Goal: Task Accomplishment & Management: Manage account settings

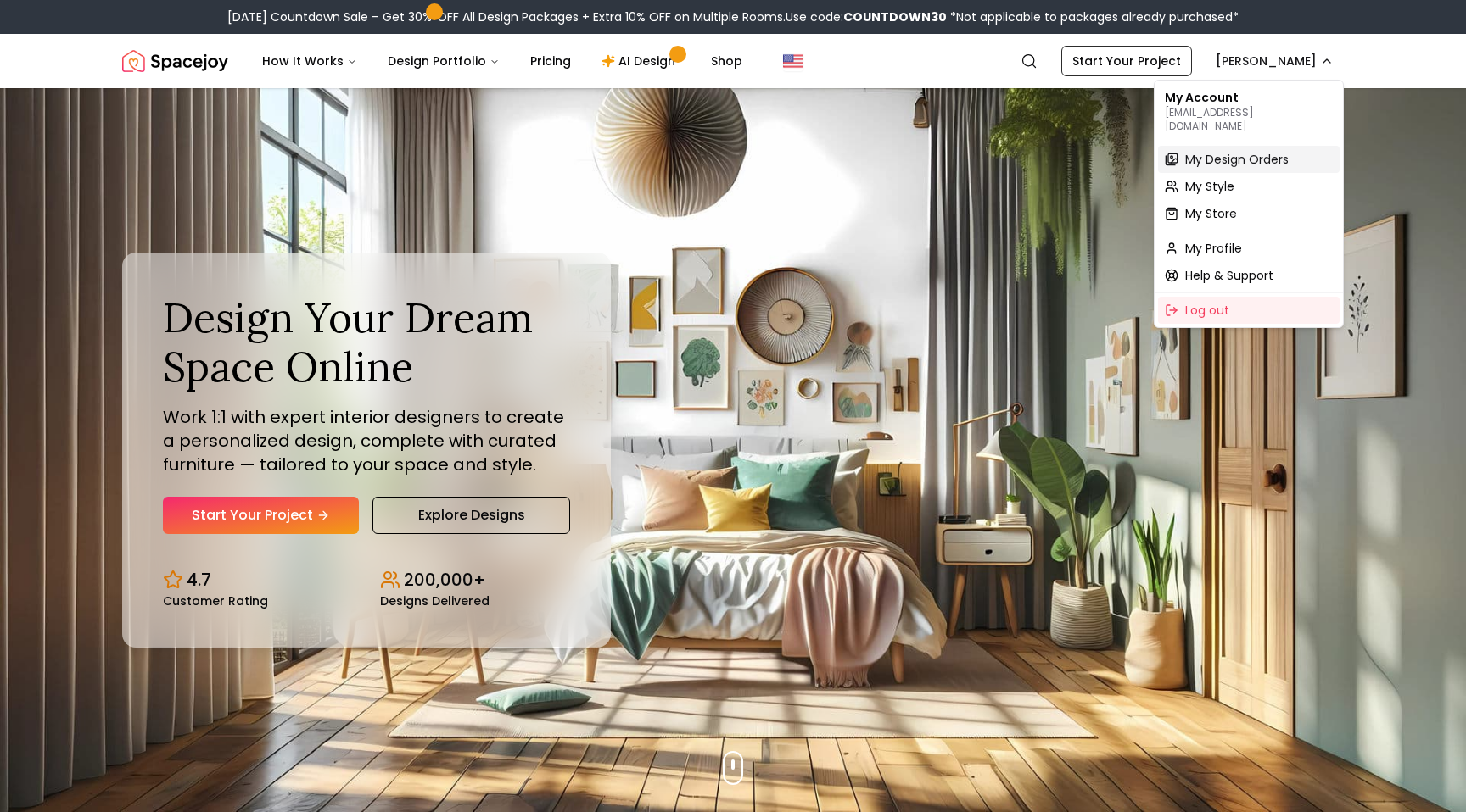
click at [1192, 151] on span "My Design Orders" at bounding box center [1237, 159] width 103 height 17
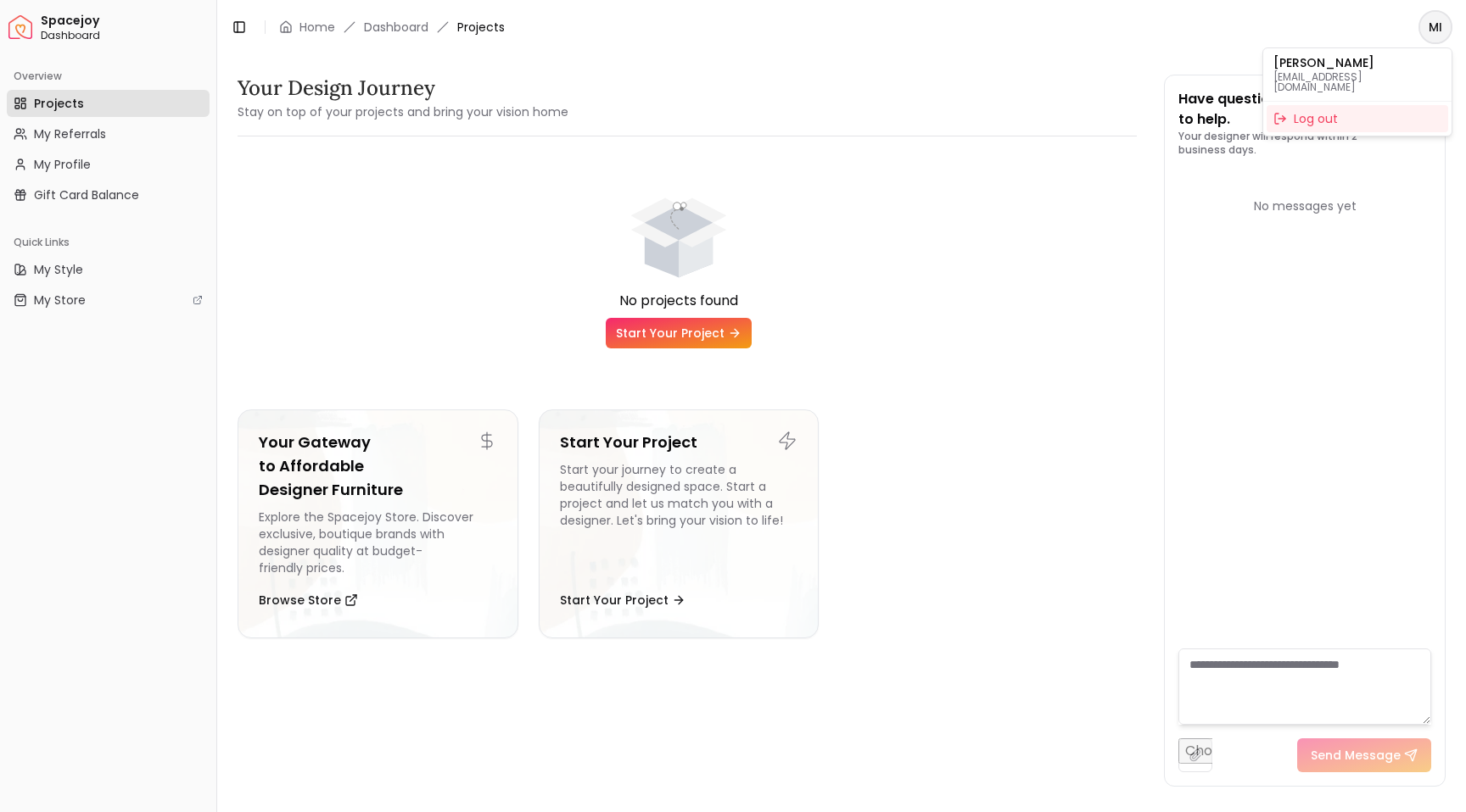
click at [1418, 29] on html "Spacejoy Dashboard Overview Projects My Referrals My Profile Gift Card Balance …" at bounding box center [733, 406] width 1466 height 812
click at [409, 13] on html "Spacejoy Dashboard Overview Projects My Referrals My Profile Gift Card Balance …" at bounding box center [733, 406] width 1466 height 812
click at [409, 24] on link "Dashboard" at bounding box center [396, 27] width 64 height 17
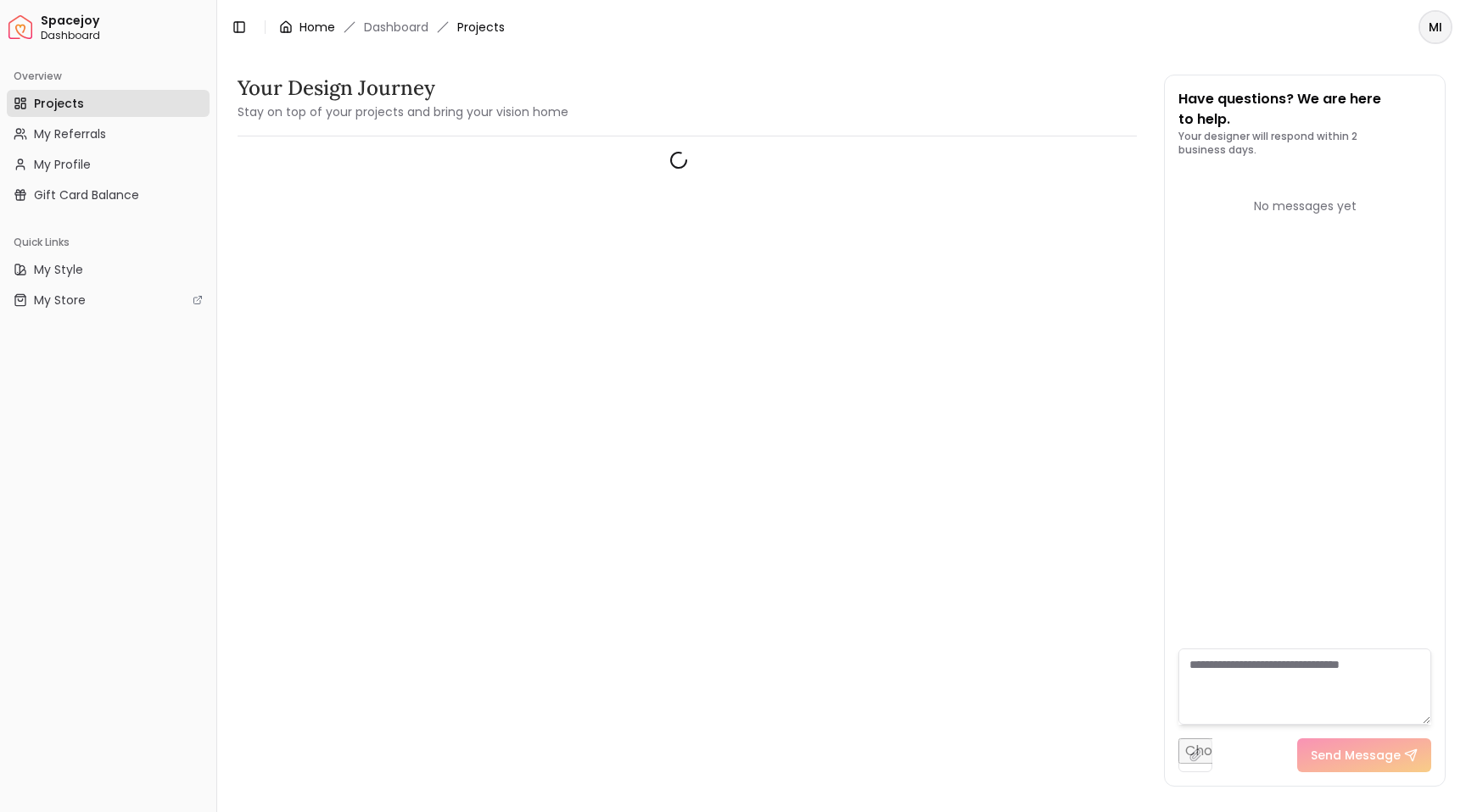
click at [306, 33] on link "Home" at bounding box center [317, 27] width 35 height 17
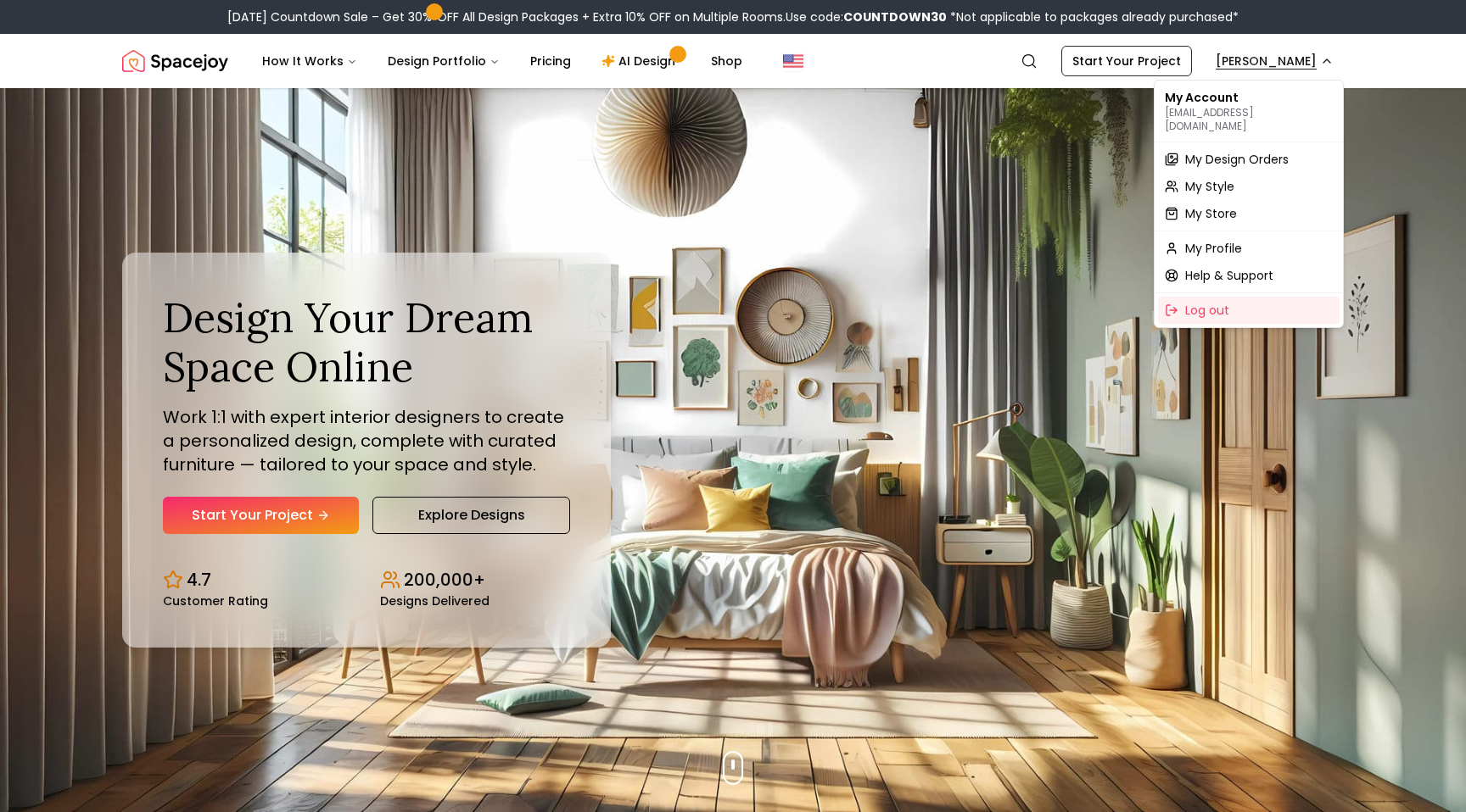
click at [1224, 240] on span "My Profile" at bounding box center [1214, 248] width 57 height 17
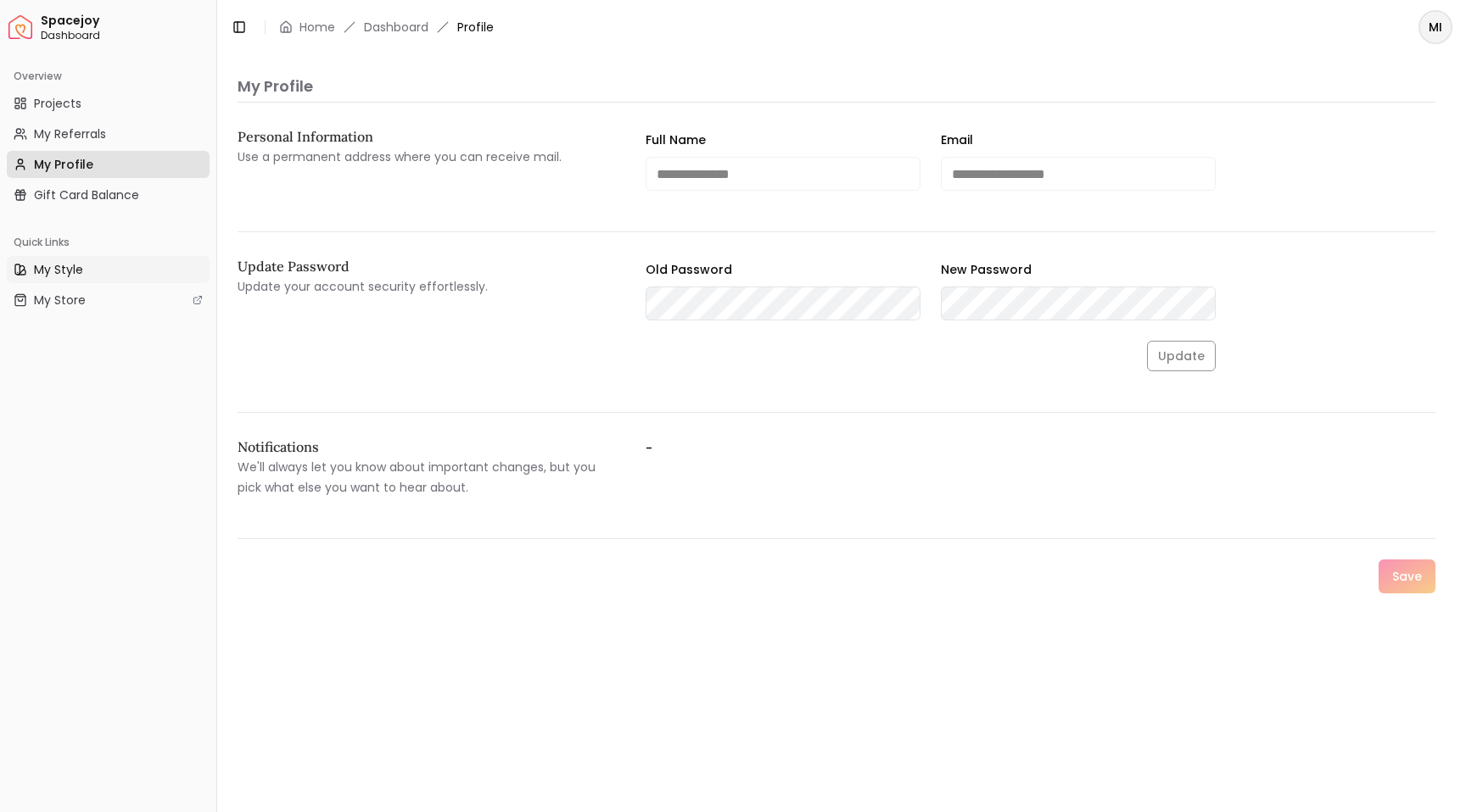
click at [93, 269] on link "My Style" at bounding box center [107, 269] width 202 height 27
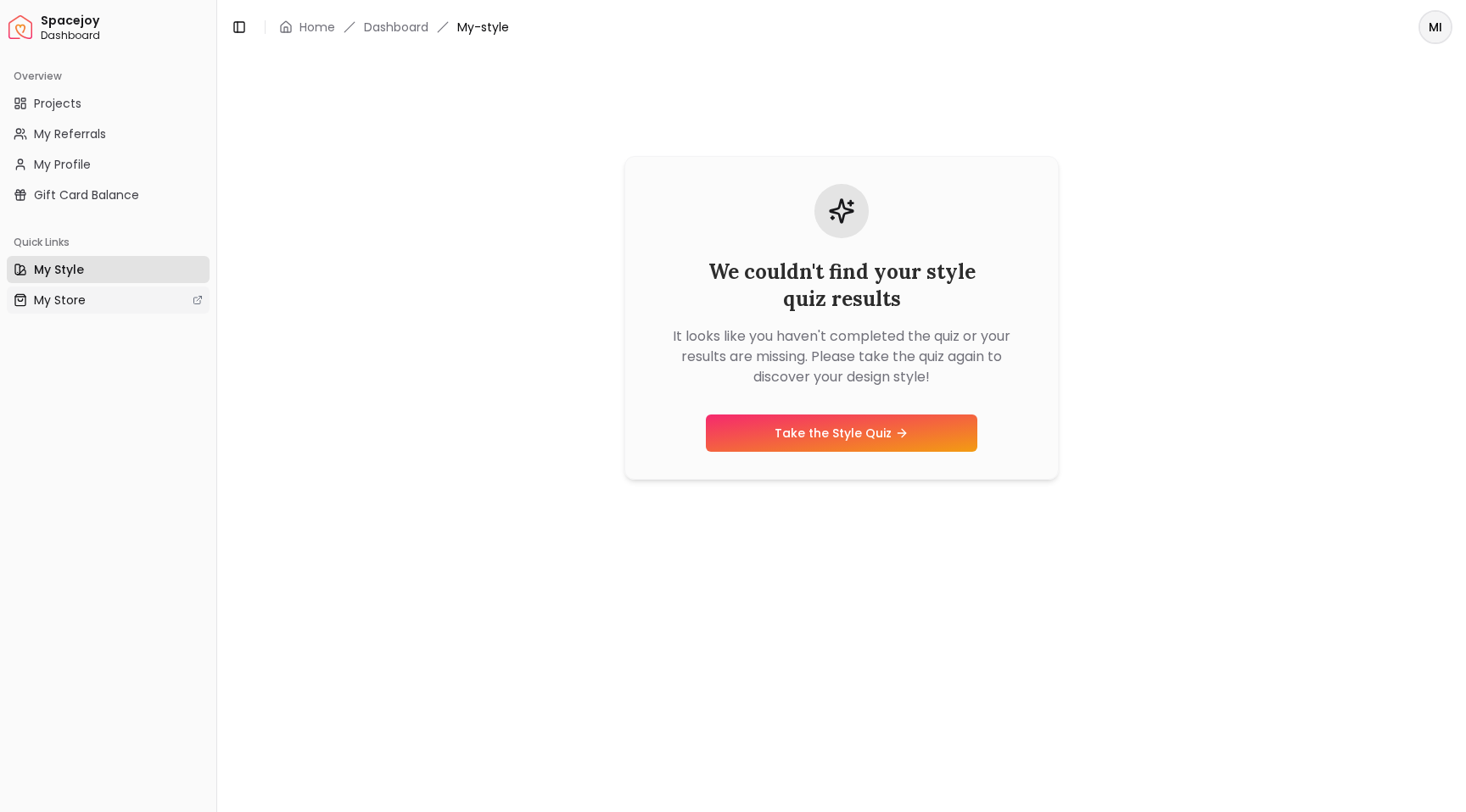
click at [83, 291] on span "My Store" at bounding box center [59, 299] width 52 height 17
click at [86, 154] on link "My Profile" at bounding box center [107, 164] width 202 height 27
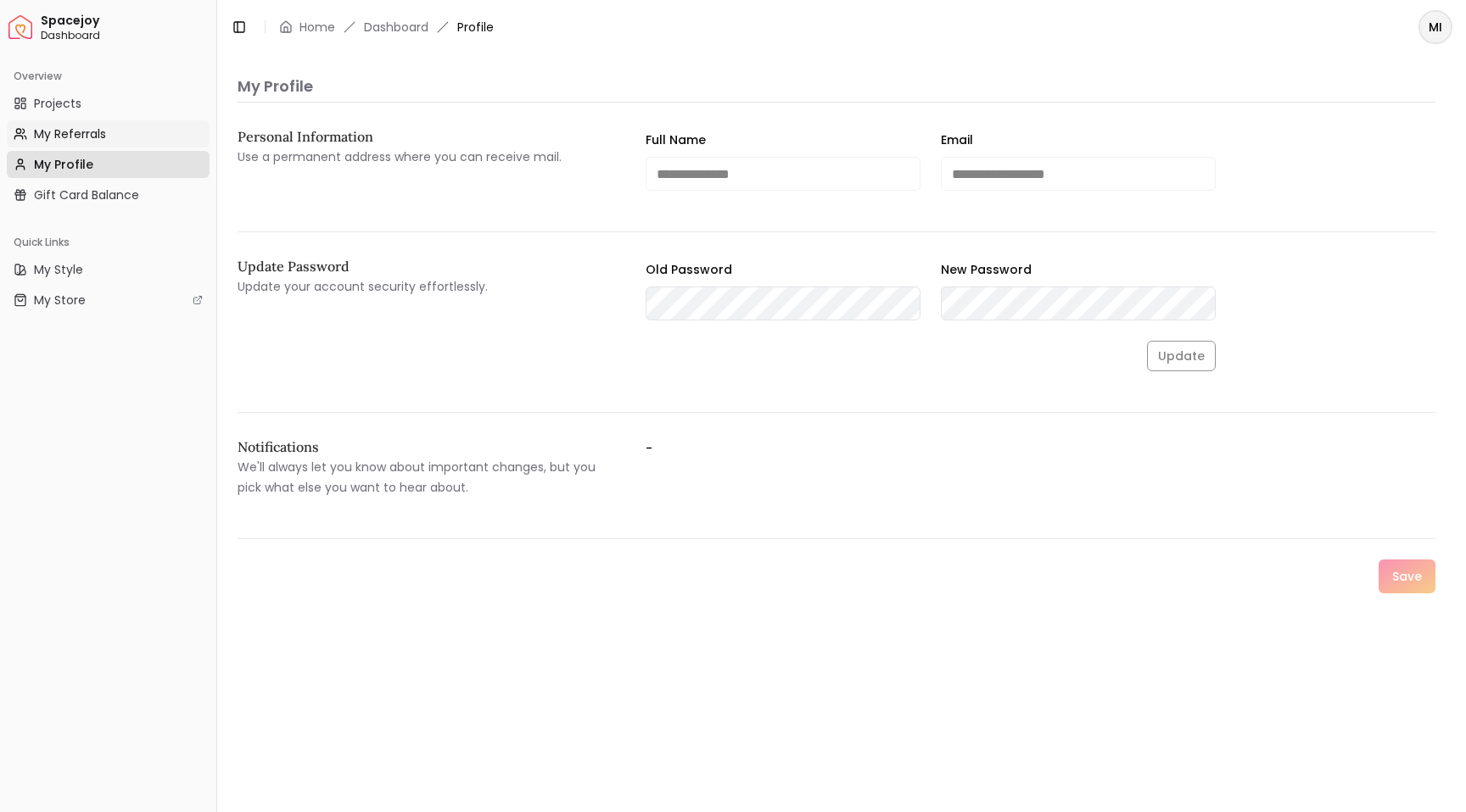
click at [79, 121] on link "My Referrals" at bounding box center [107, 134] width 202 height 27
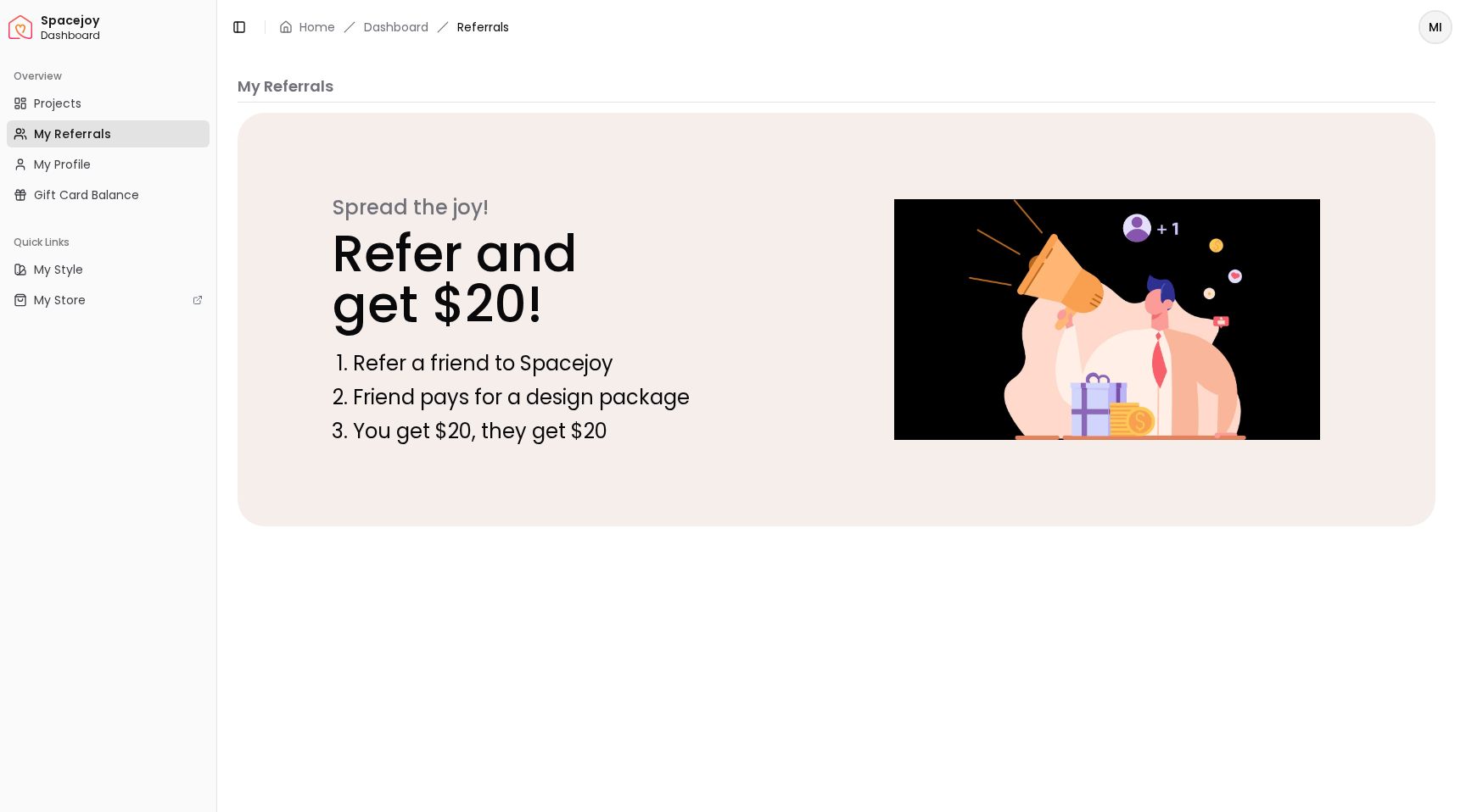
click at [71, 20] on span "Spacejoy" at bounding box center [125, 21] width 169 height 15
click at [19, 37] on img "Spacejoy" at bounding box center [20, 27] width 24 height 24
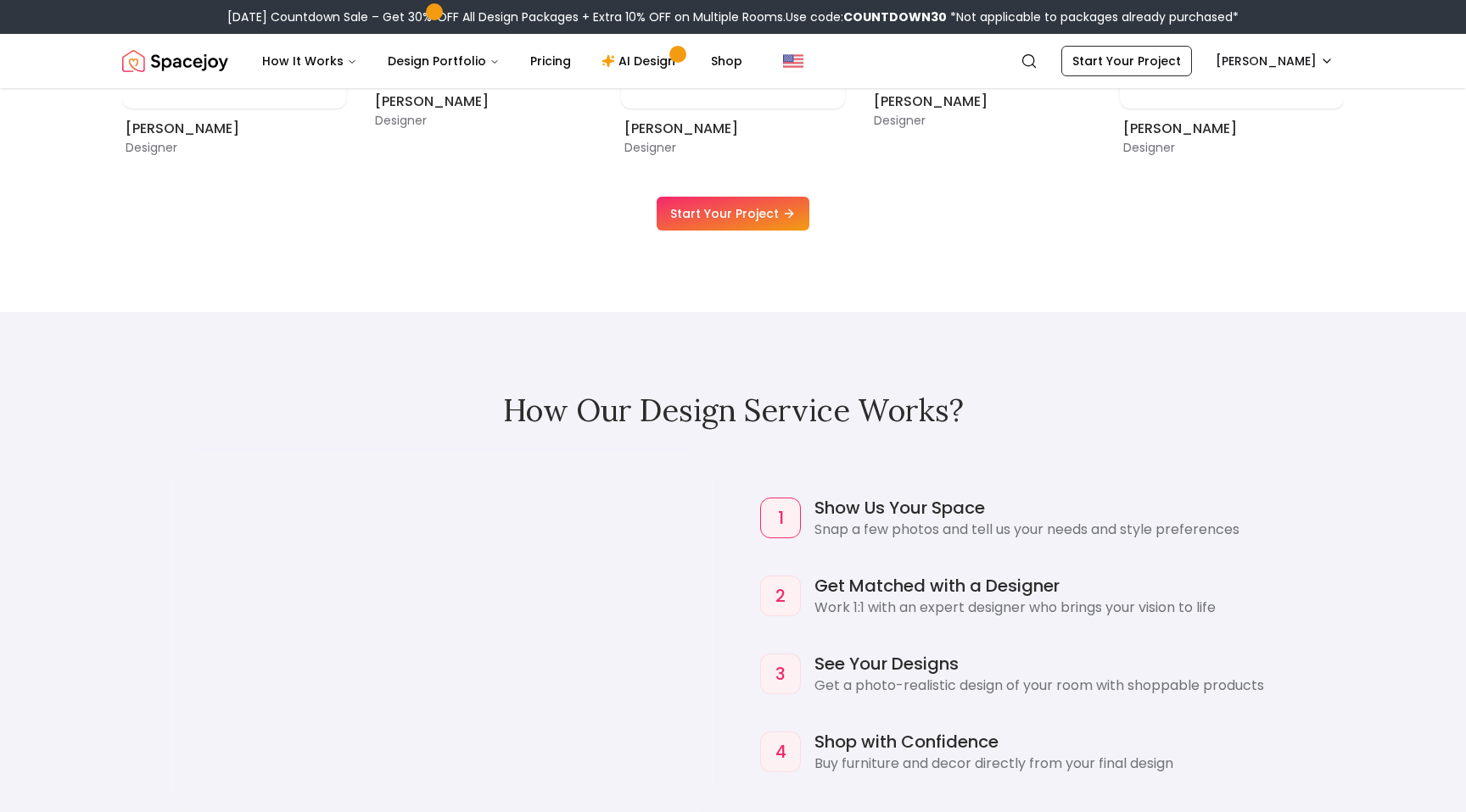
scroll to position [1369, 0]
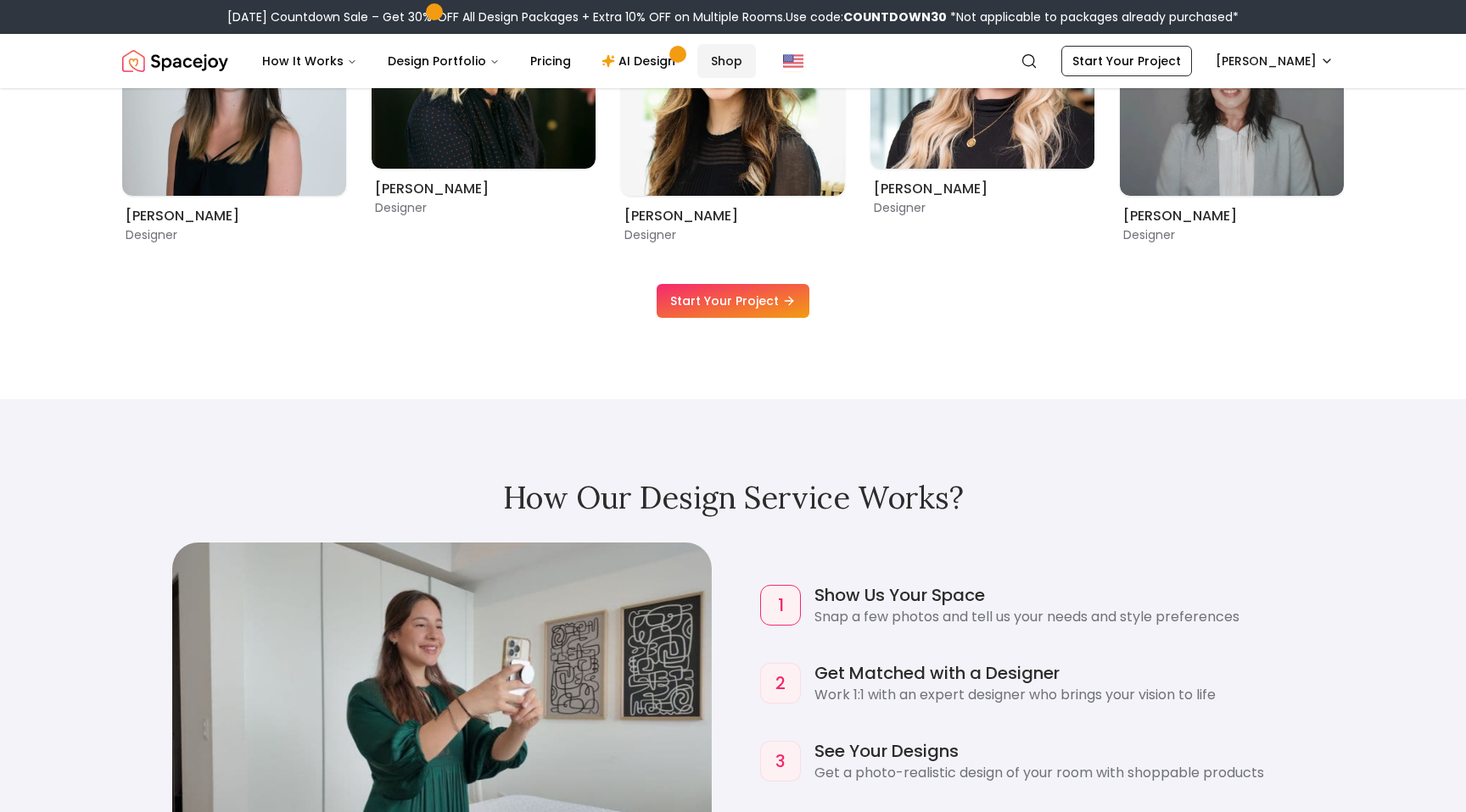
click at [713, 47] on link "Shop" at bounding box center [726, 61] width 58 height 34
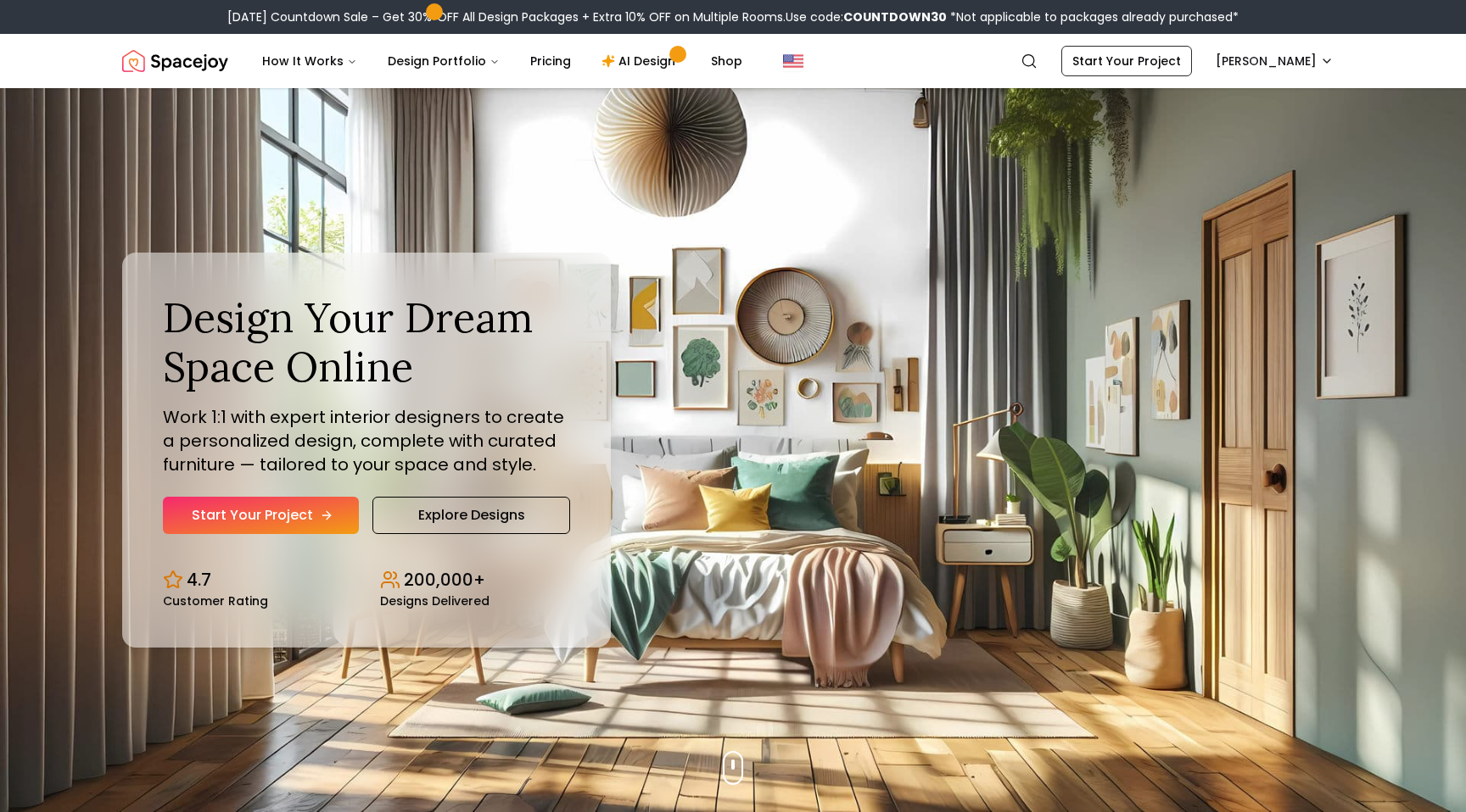
click at [264, 512] on link "Start Your Project" at bounding box center [261, 515] width 196 height 37
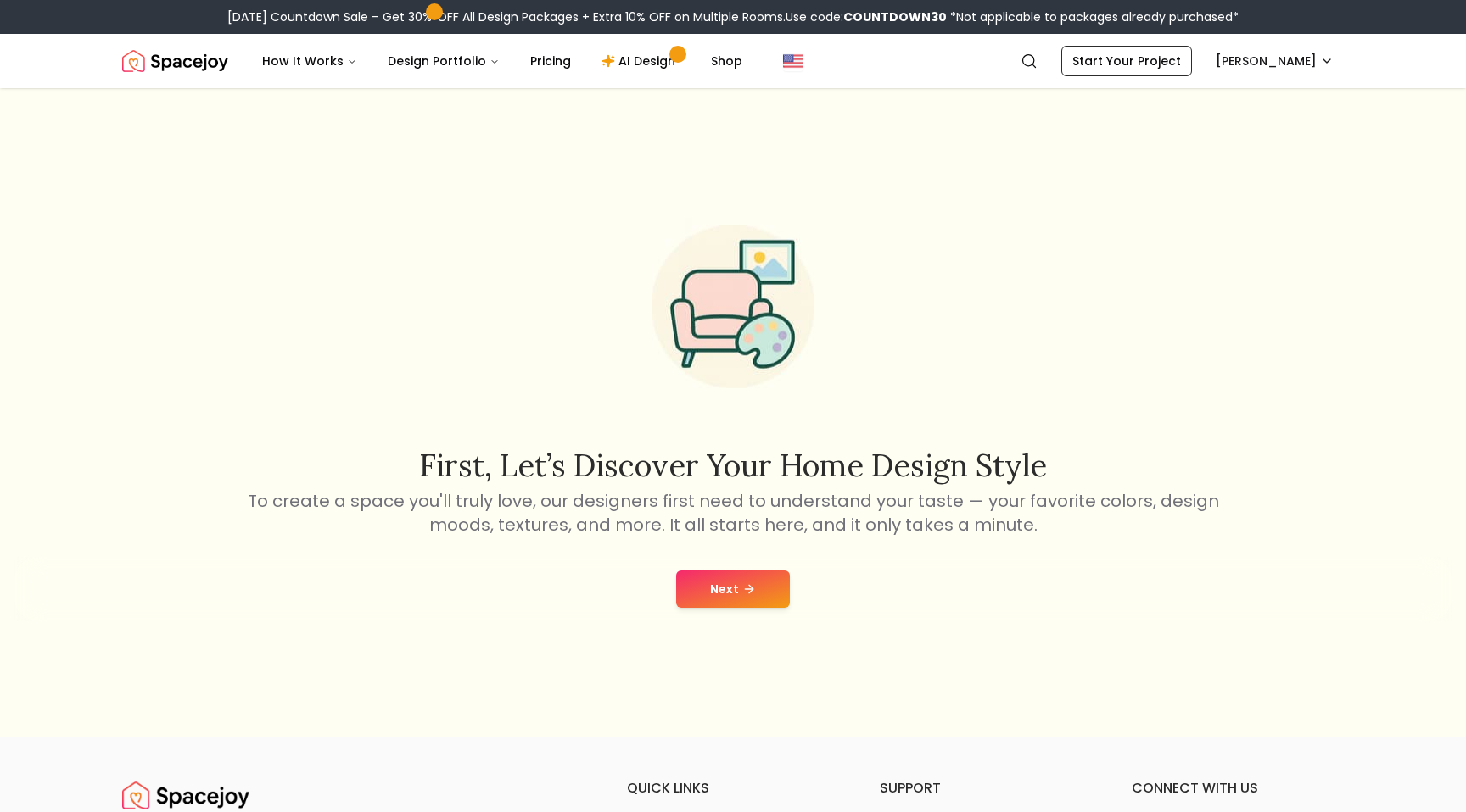
click at [736, 589] on button "Next" at bounding box center [733, 589] width 113 height 37
click at [727, 69] on link "Shop" at bounding box center [726, 61] width 58 height 34
click at [1123, 63] on link "Start Your Project" at bounding box center [1127, 61] width 131 height 31
click at [1114, 70] on link "Start Your Project" at bounding box center [1127, 61] width 131 height 31
click at [554, 65] on link "Pricing" at bounding box center [550, 61] width 68 height 34
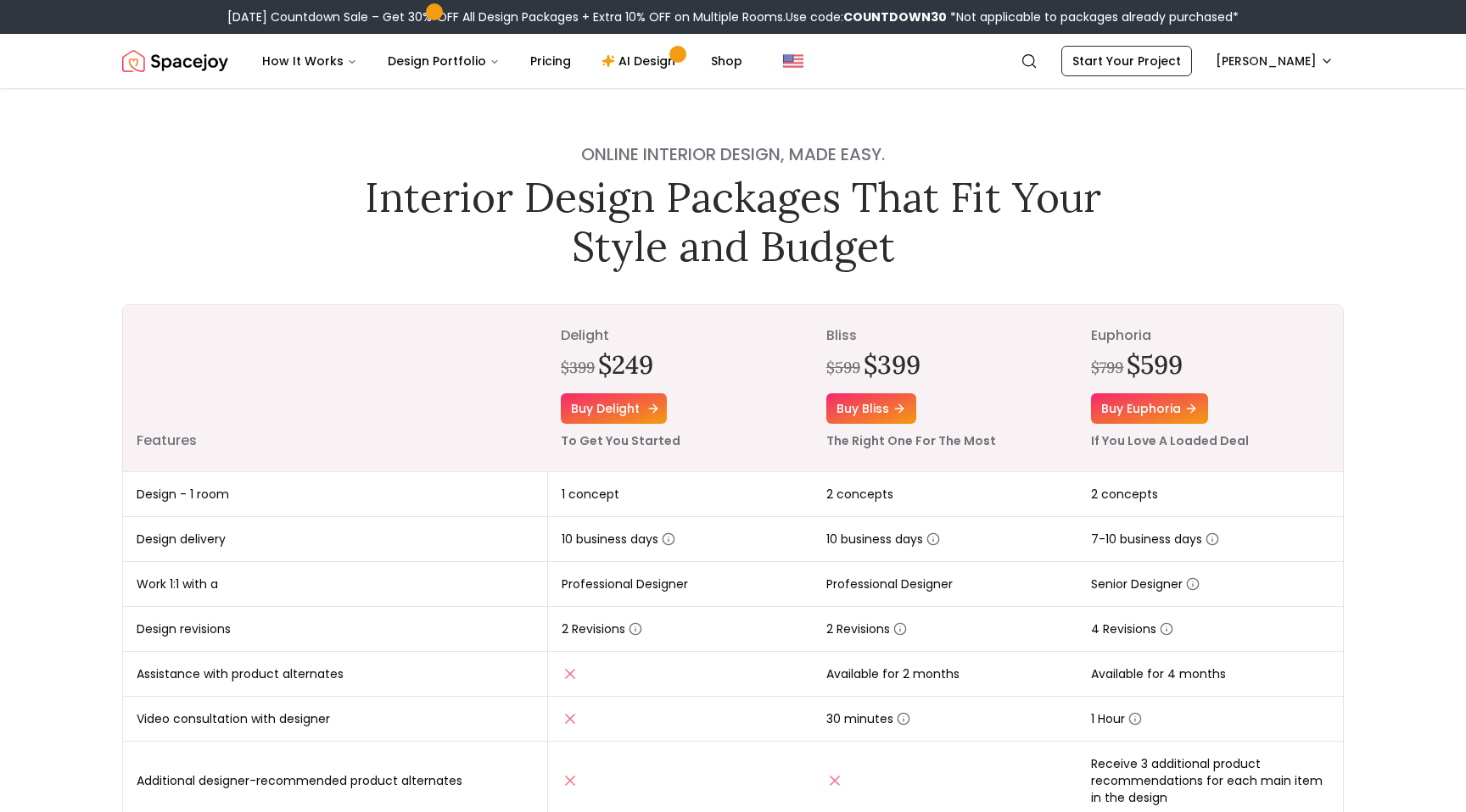
click at [597, 419] on link "Buy delight" at bounding box center [614, 409] width 106 height 31
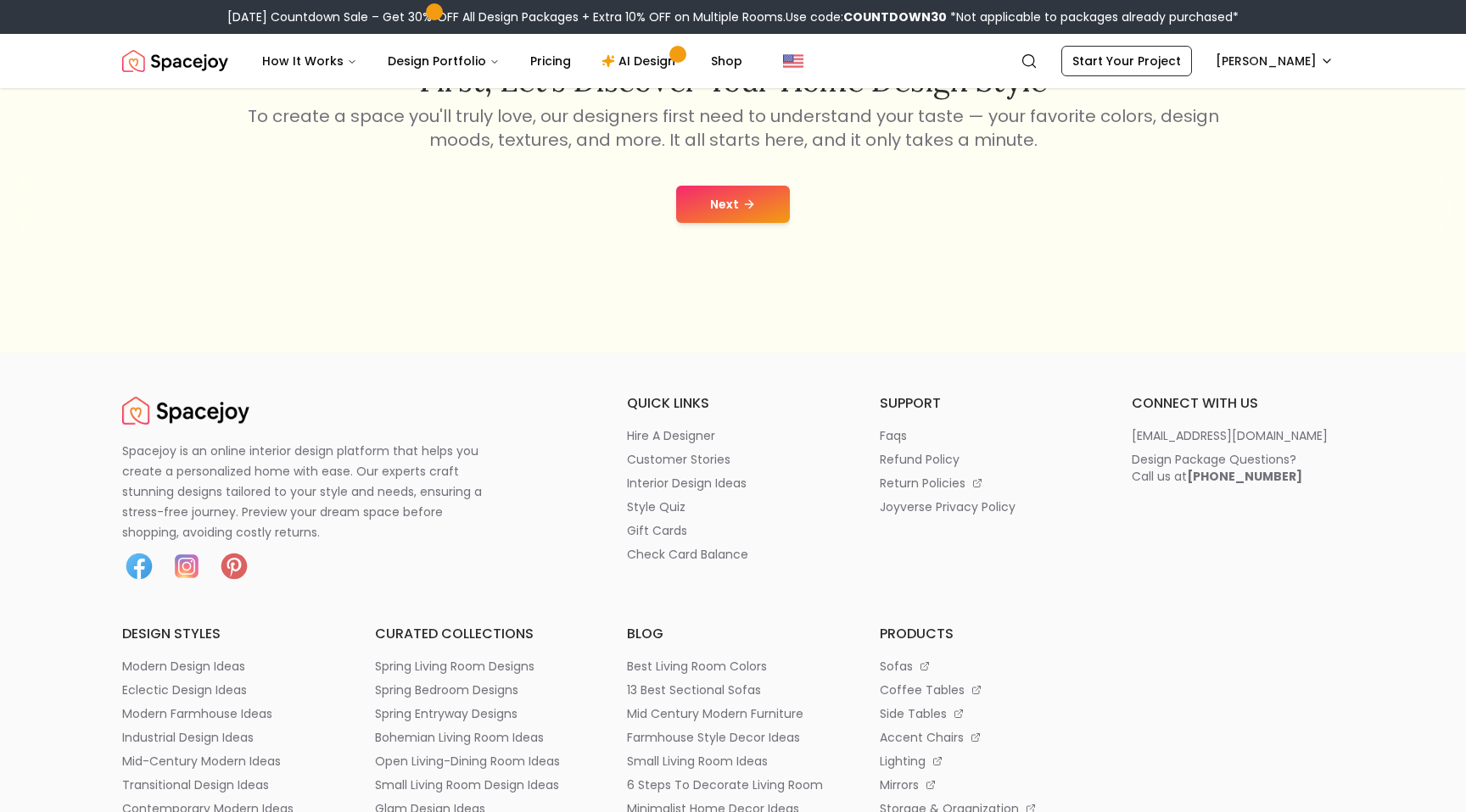
scroll to position [433, 0]
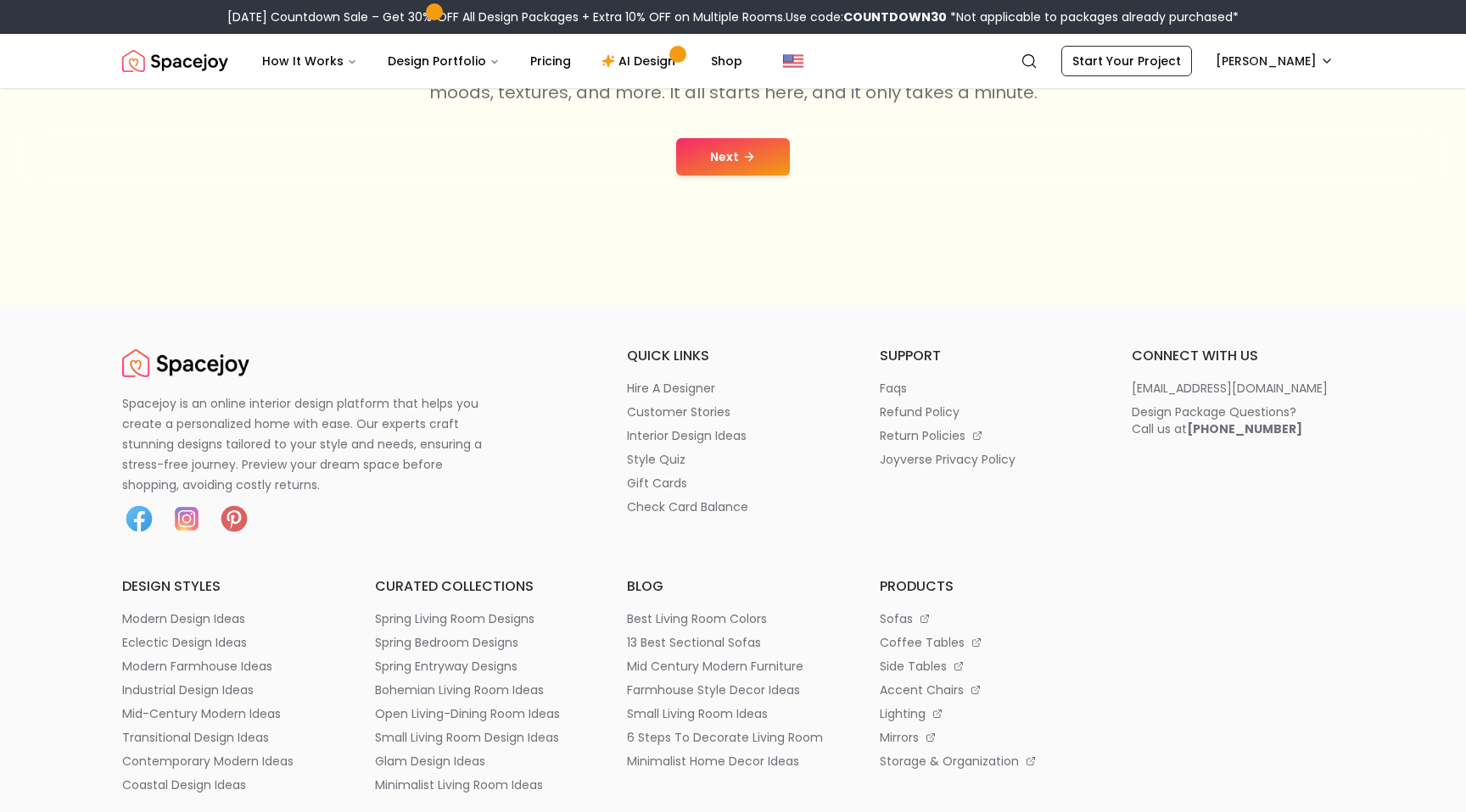
click at [738, 159] on button "Next" at bounding box center [733, 156] width 113 height 37
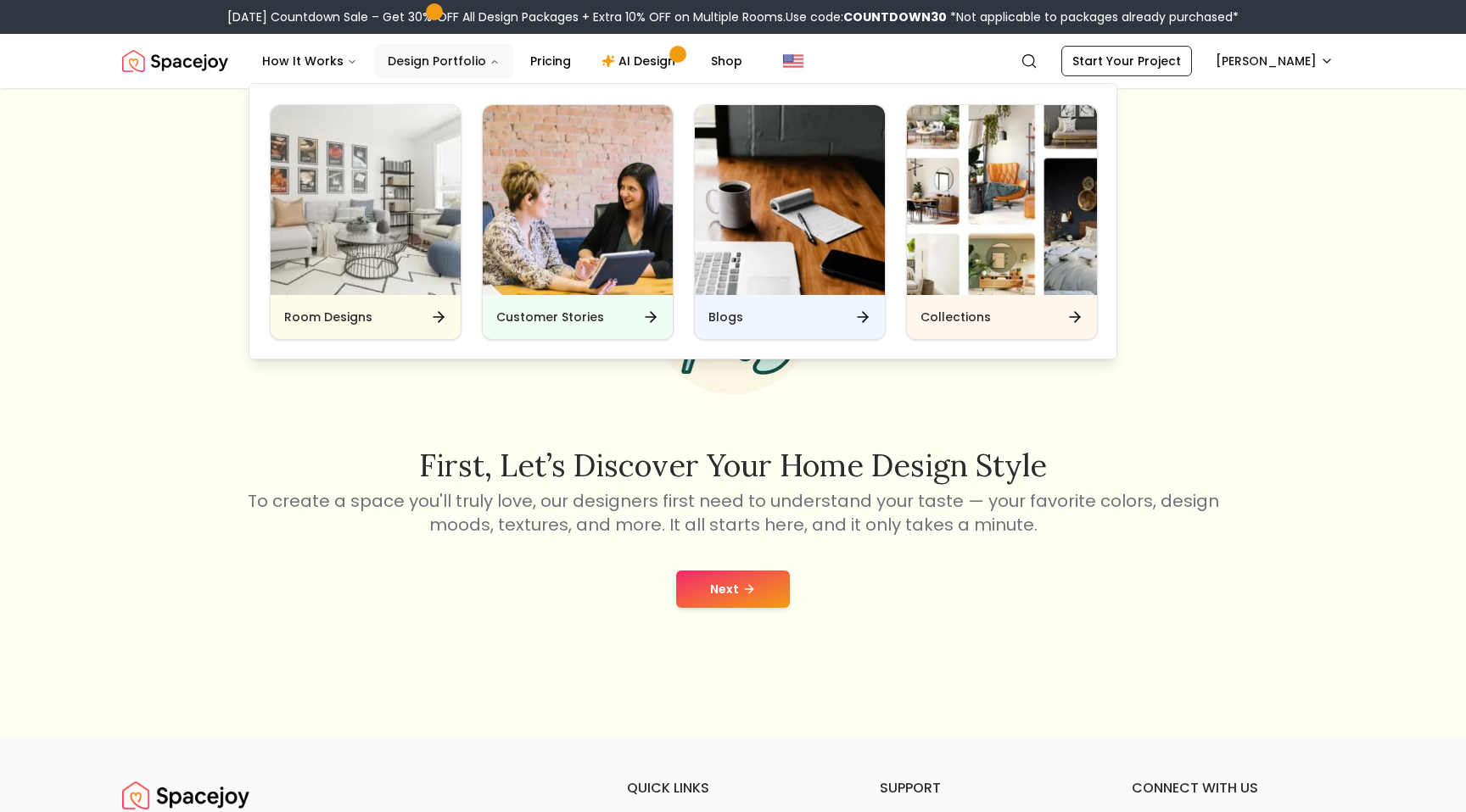
click at [405, 68] on button "Design Portfolio" at bounding box center [443, 61] width 139 height 34
click at [439, 191] on img "Main" at bounding box center [365, 200] width 190 height 190
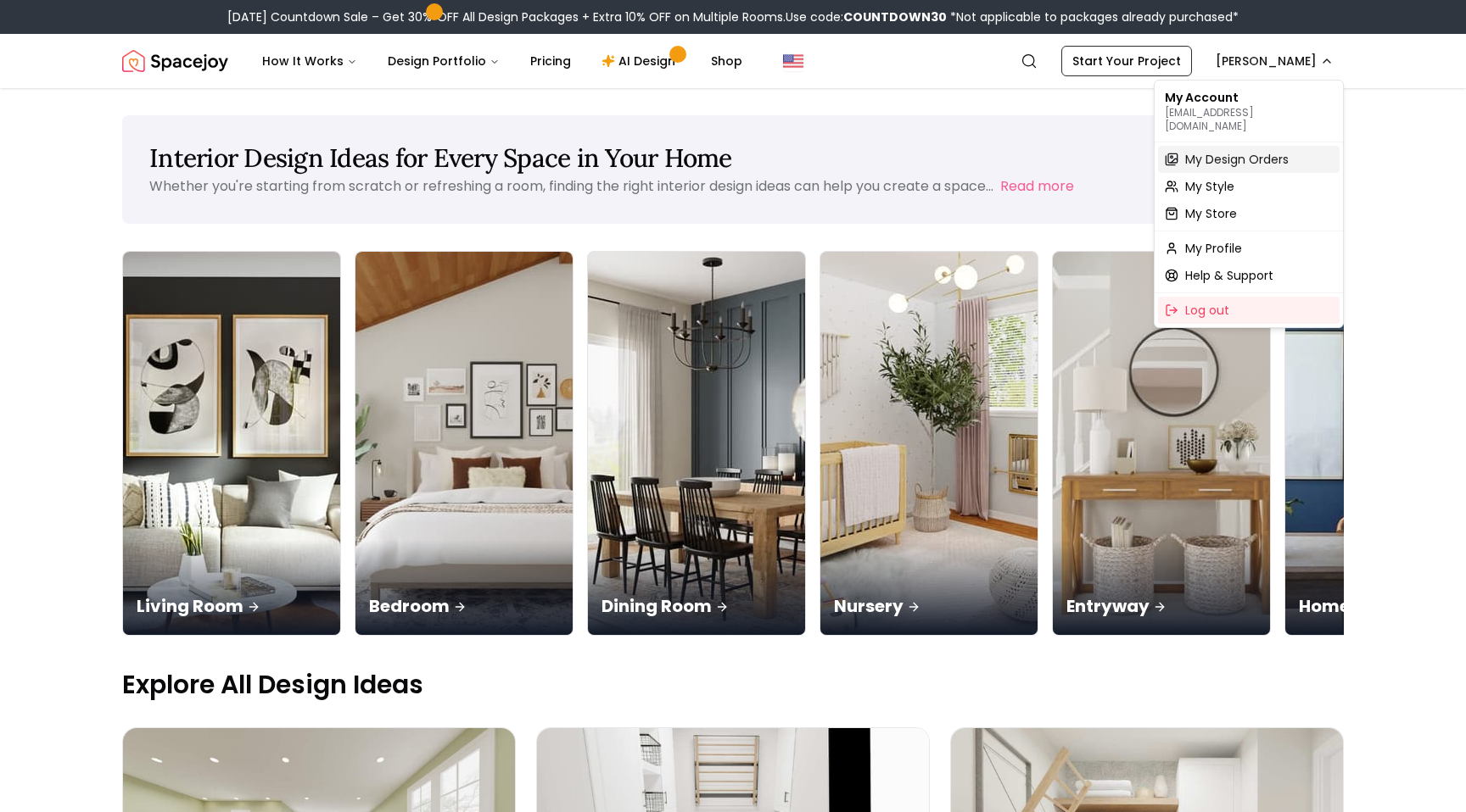
click at [1192, 155] on div "My Design Orders" at bounding box center [1249, 160] width 182 height 27
